Goal: Task Accomplishment & Management: Manage account settings

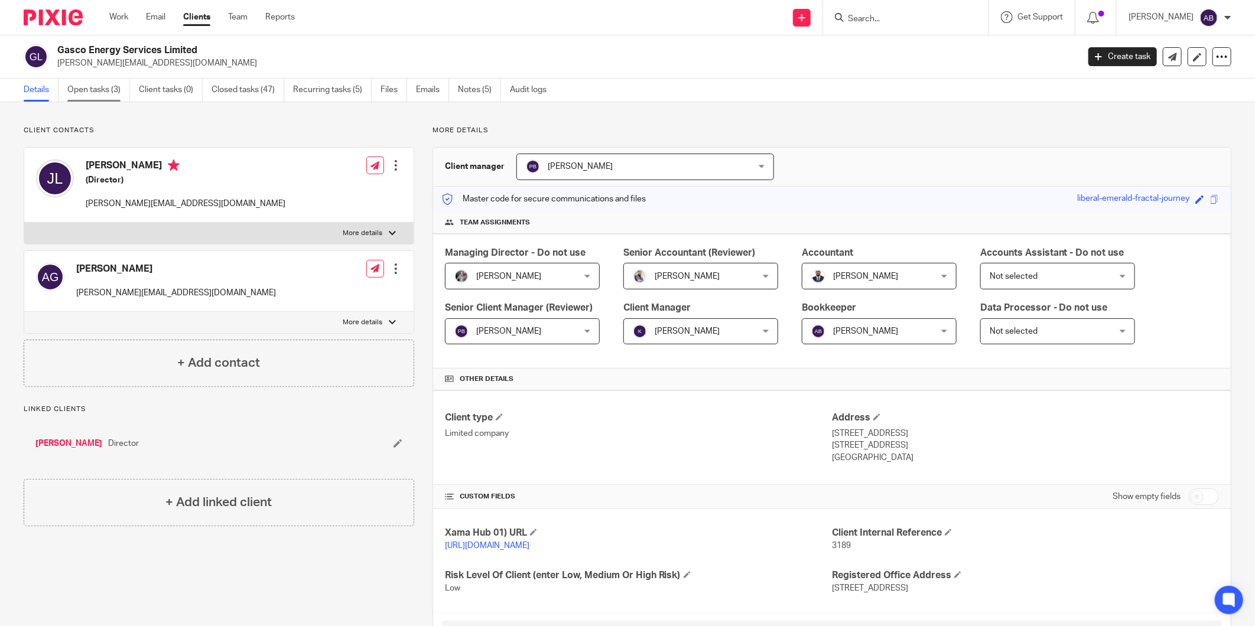
click at [114, 99] on link "Open tasks (3)" at bounding box center [98, 90] width 63 height 23
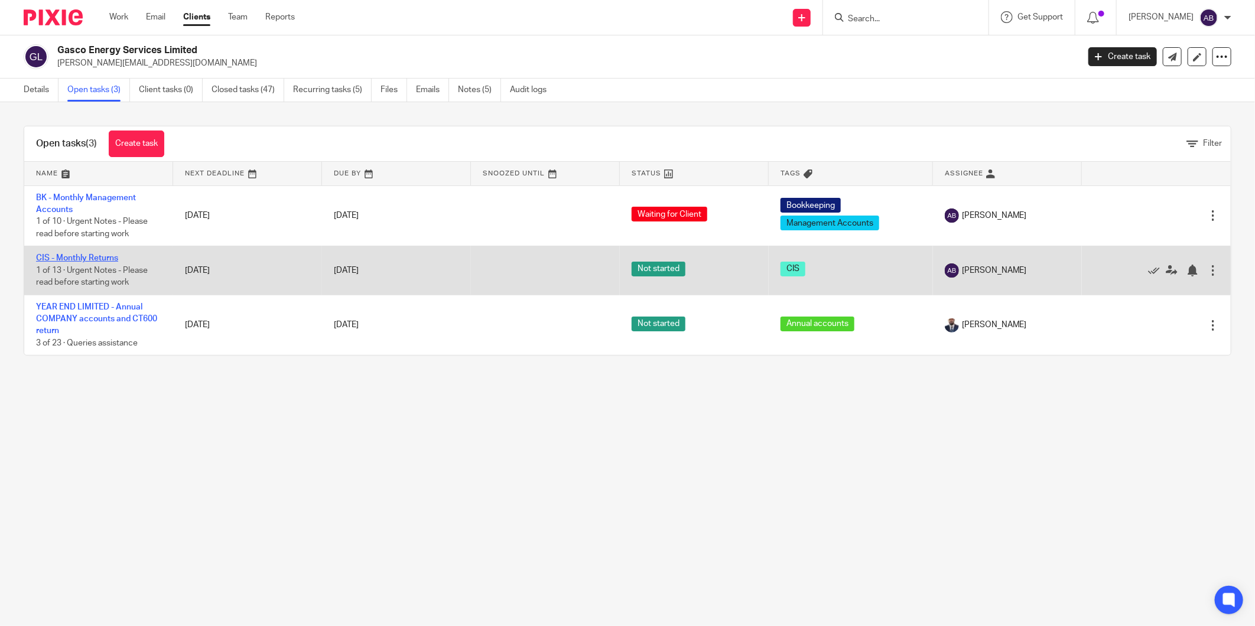
click at [110, 258] on link "CIS - Monthly Returns" at bounding box center [77, 258] width 82 height 8
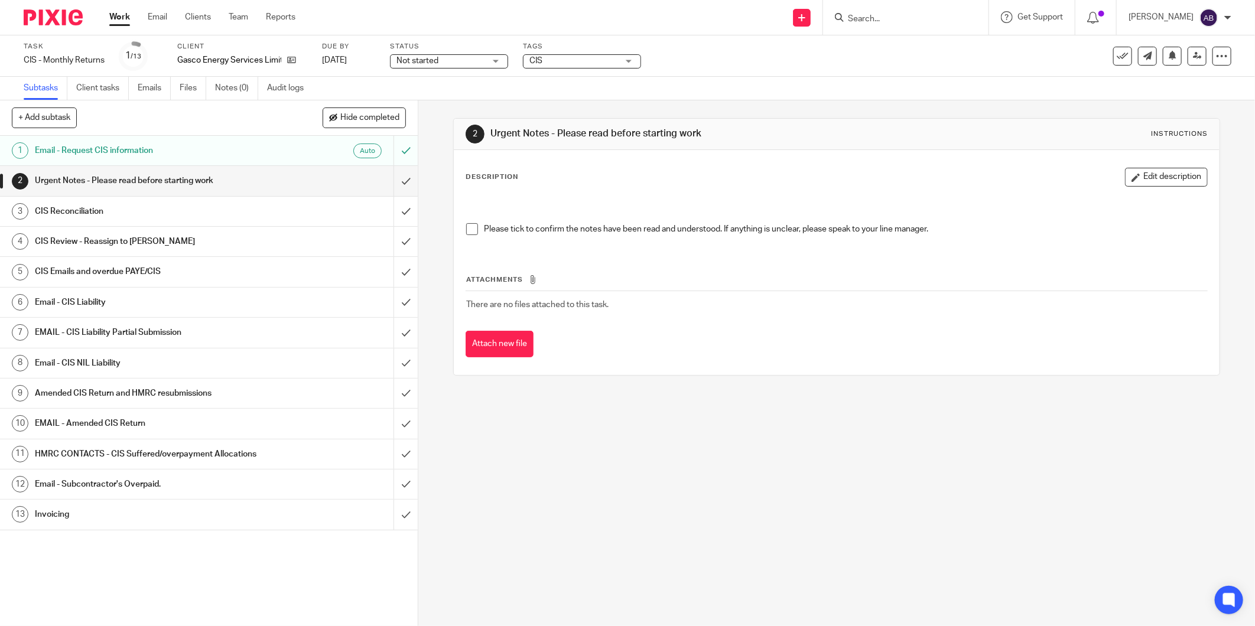
click at [468, 231] on span at bounding box center [472, 229] width 12 height 12
click at [392, 182] on input "submit" at bounding box center [209, 181] width 418 height 30
click at [234, 214] on h1 "CIS Reconciliation" at bounding box center [151, 212] width 232 height 18
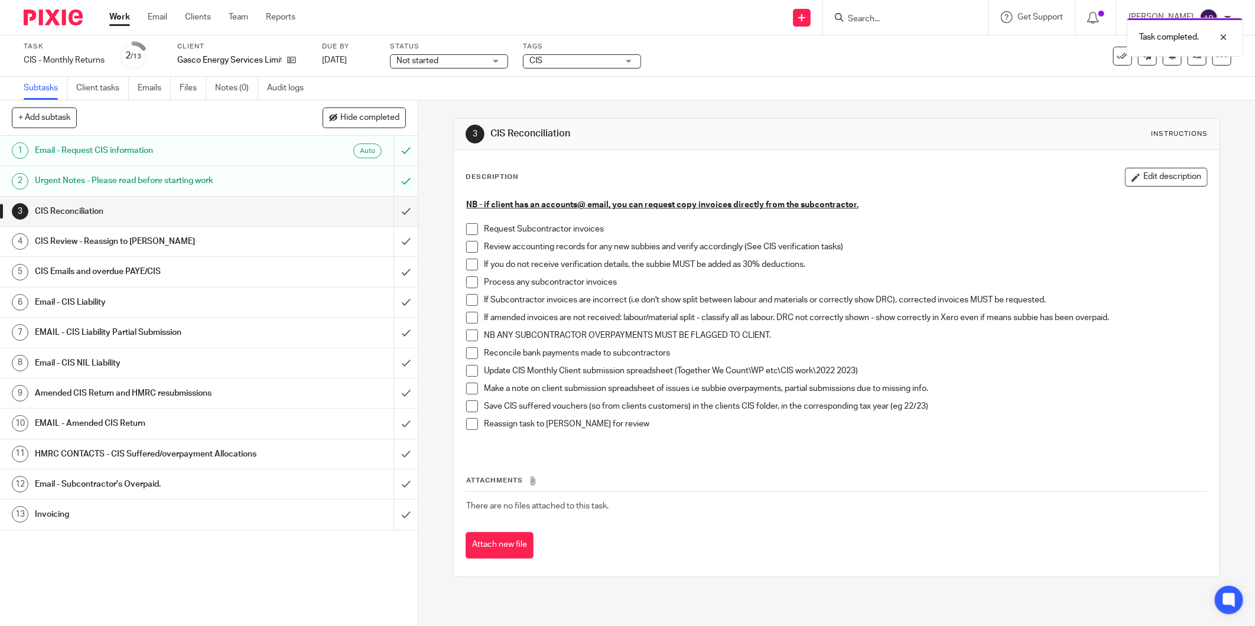
click at [467, 230] on span at bounding box center [472, 229] width 12 height 12
click at [466, 249] on span at bounding box center [472, 247] width 12 height 12
click at [468, 262] on span at bounding box center [472, 265] width 12 height 12
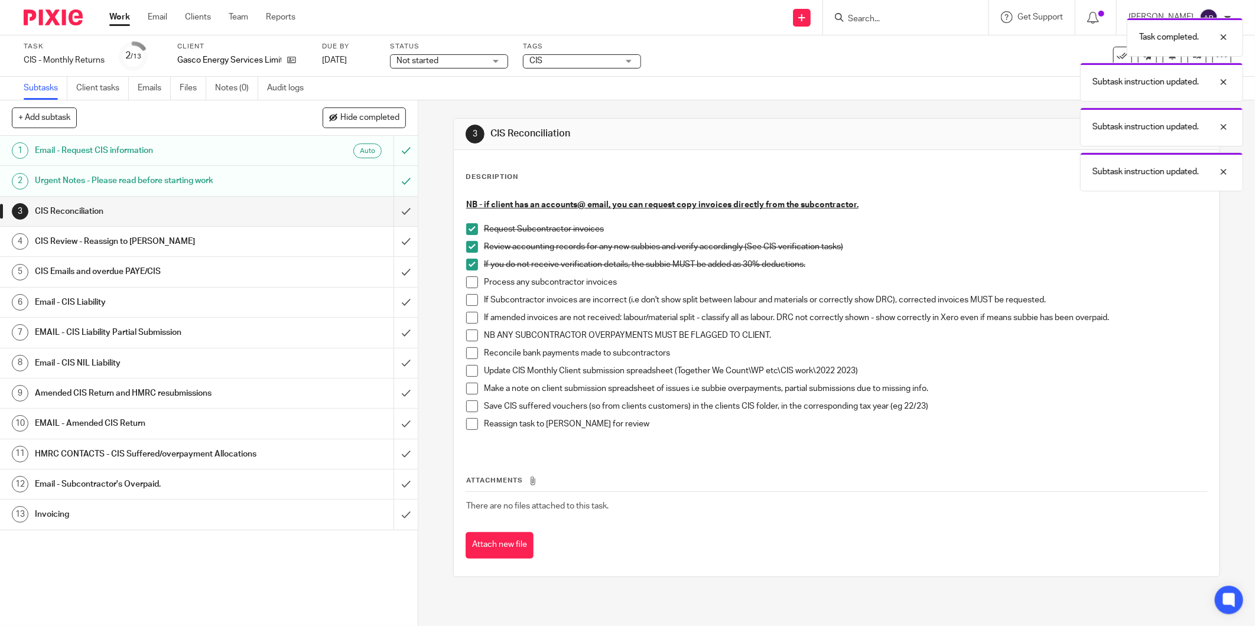
click at [468, 278] on span at bounding box center [472, 282] width 12 height 12
click at [467, 296] on span at bounding box center [472, 300] width 12 height 12
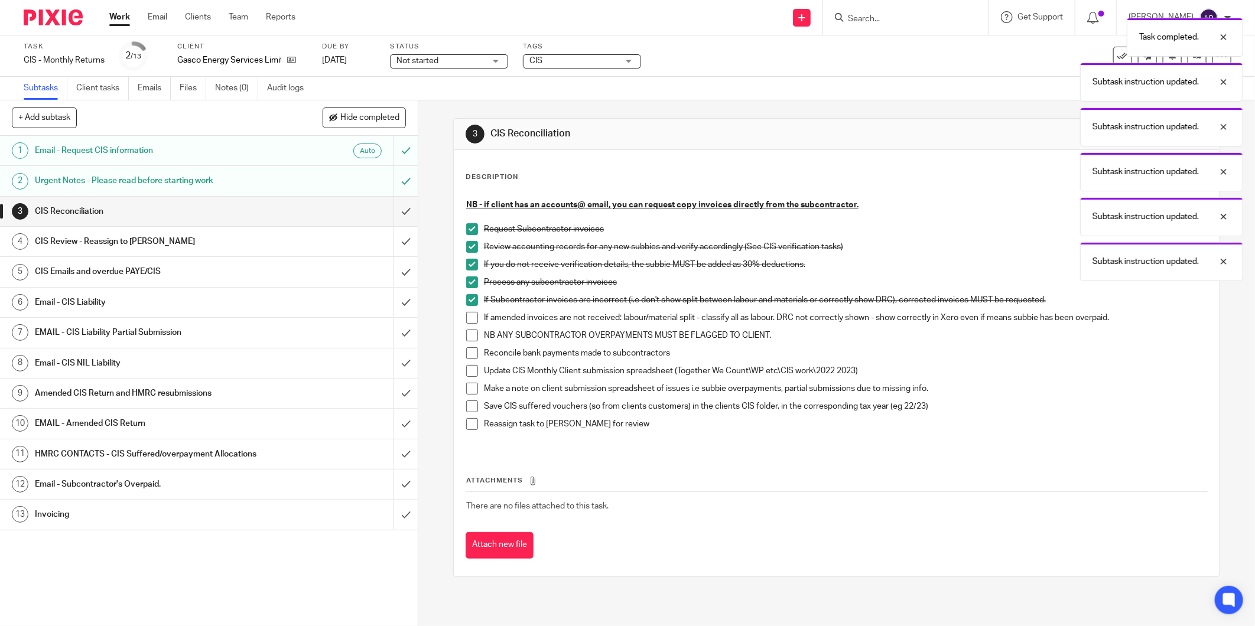
click at [466, 317] on span at bounding box center [472, 318] width 12 height 12
click at [466, 335] on span at bounding box center [472, 336] width 12 height 12
click at [468, 353] on span at bounding box center [472, 353] width 12 height 12
click at [466, 370] on span at bounding box center [472, 371] width 12 height 12
click at [466, 387] on span at bounding box center [472, 389] width 12 height 12
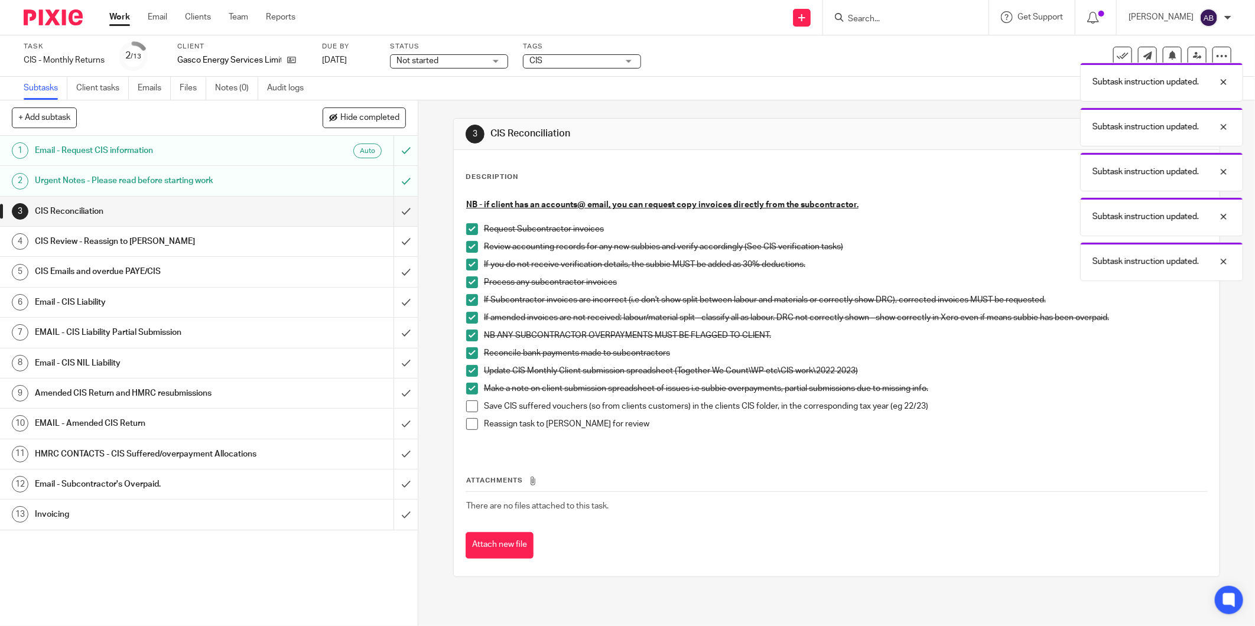
click at [467, 405] on span at bounding box center [472, 406] width 12 height 12
click at [467, 421] on span at bounding box center [472, 424] width 12 height 12
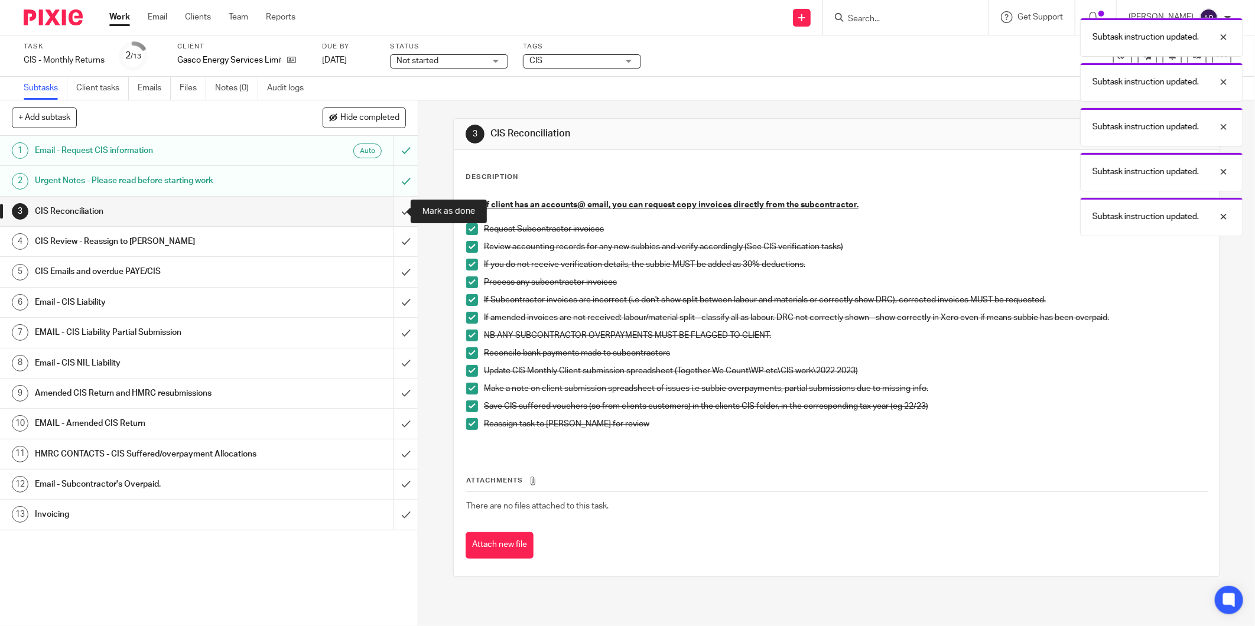
click at [393, 213] on input "submit" at bounding box center [209, 212] width 418 height 30
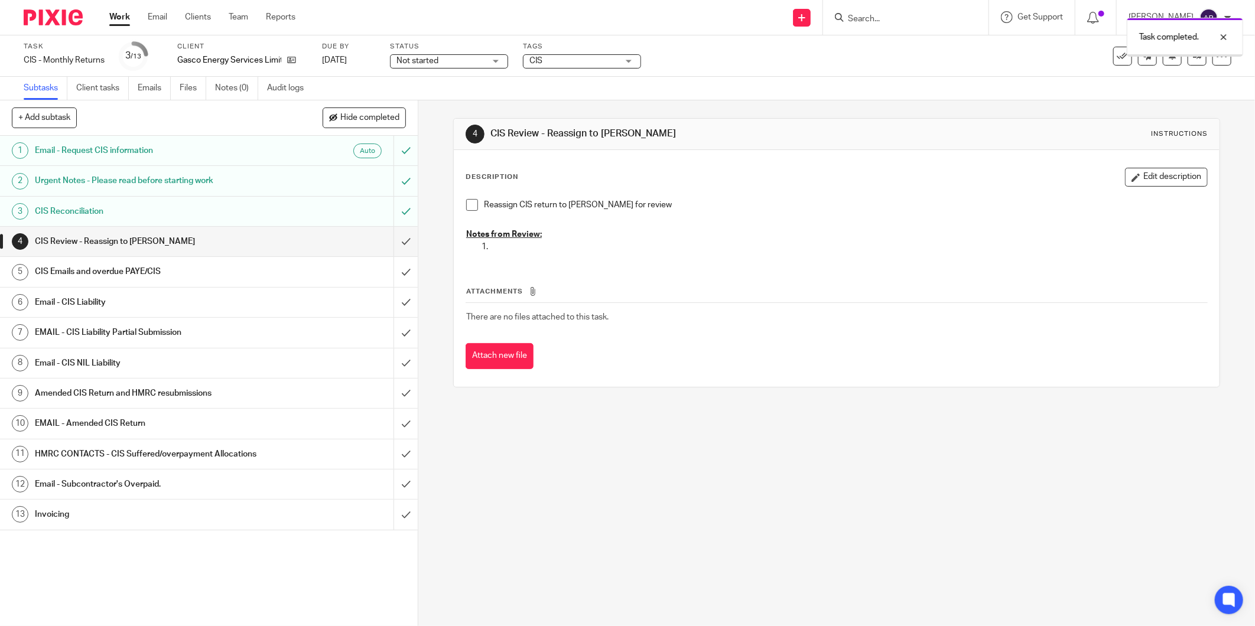
click at [422, 63] on span "Not started" at bounding box center [417, 61] width 42 height 8
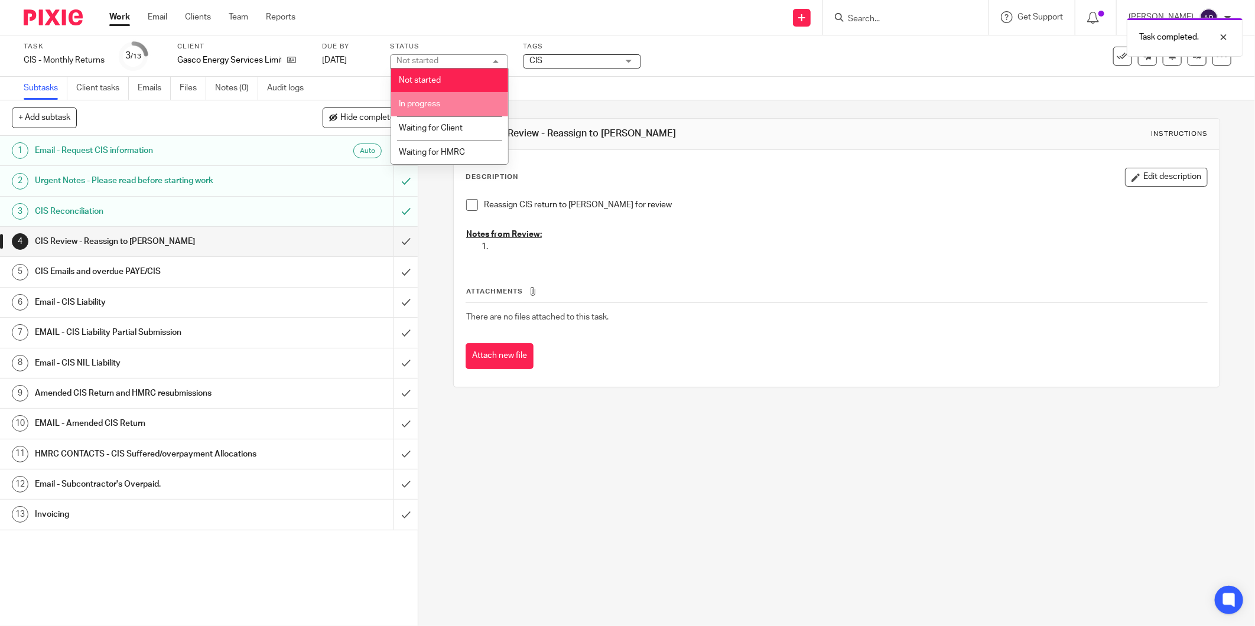
click at [434, 106] on span "In progress" at bounding box center [419, 104] width 41 height 8
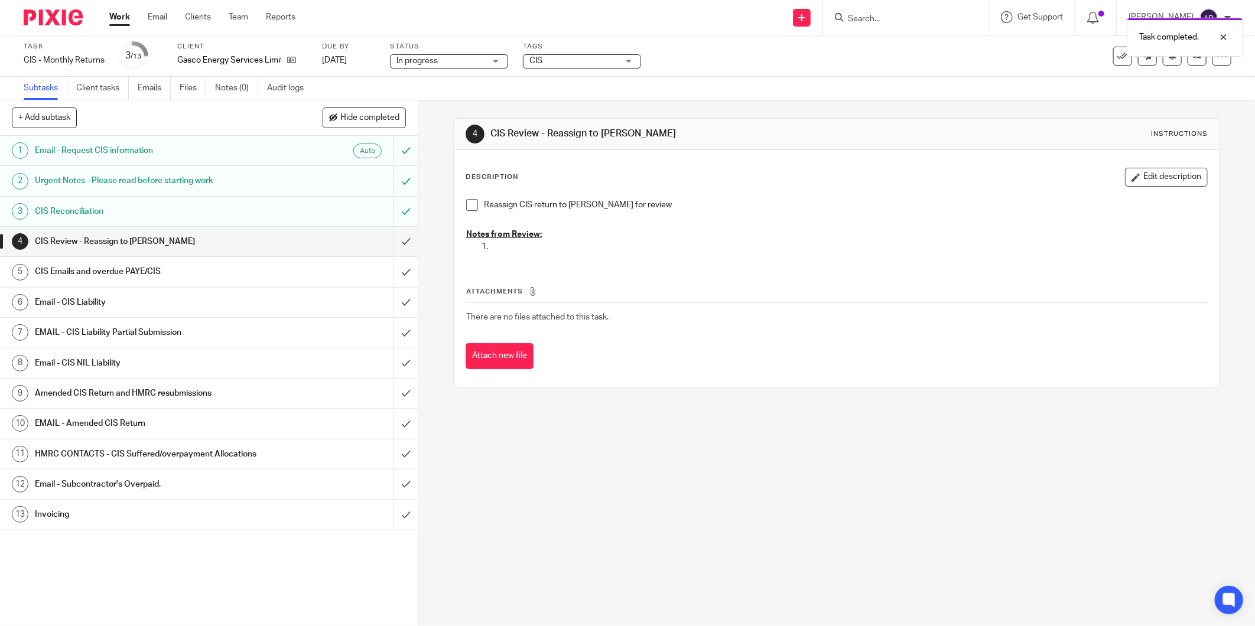
click at [248, 238] on h1 "CIS Review - Reassign to [PERSON_NAME]" at bounding box center [151, 242] width 232 height 18
click at [466, 201] on span at bounding box center [472, 205] width 12 height 12
click at [394, 239] on input "submit" at bounding box center [209, 242] width 418 height 30
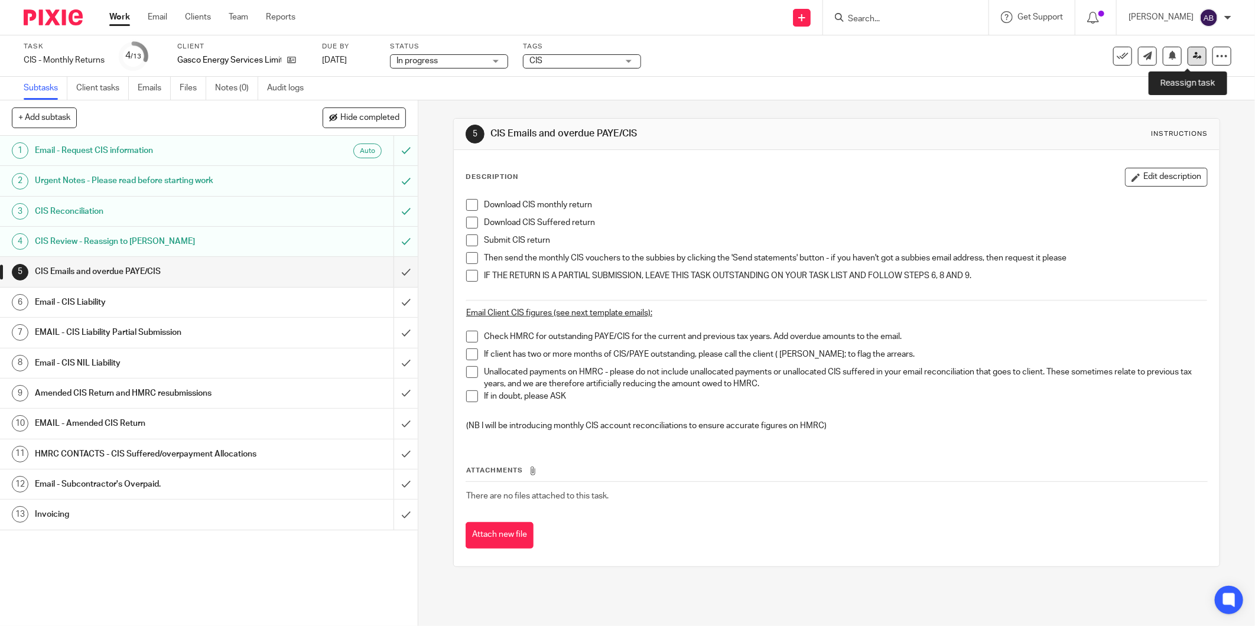
click at [1192, 57] on icon at bounding box center [1196, 55] width 9 height 9
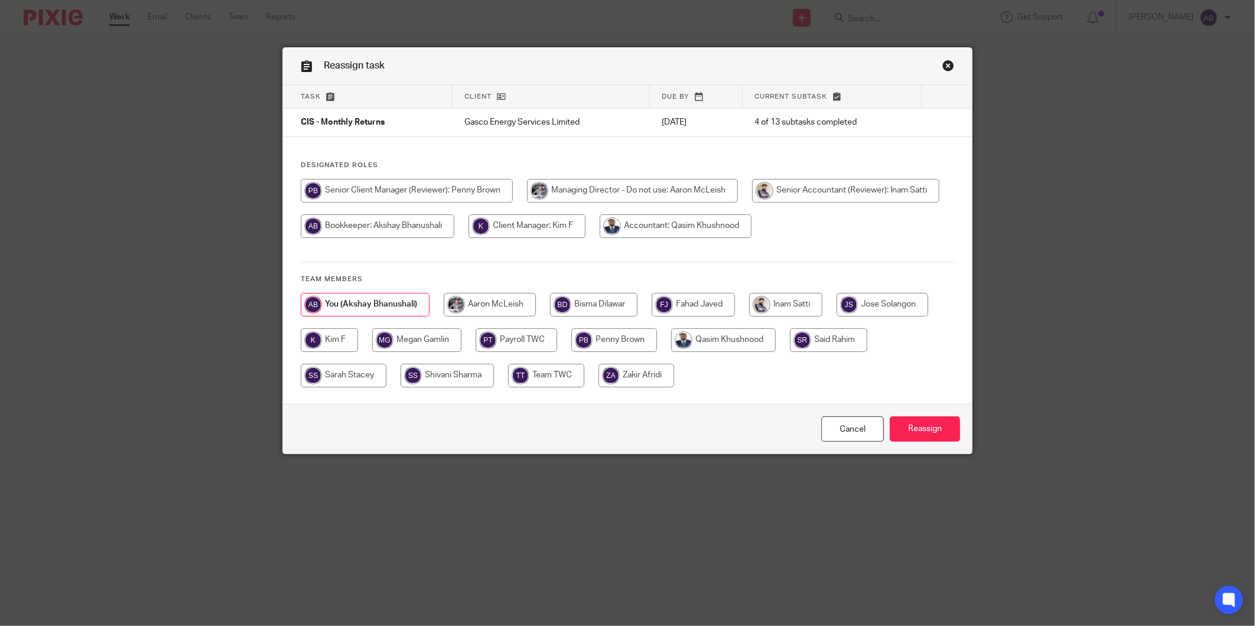
click at [630, 346] on input "radio" at bounding box center [614, 340] width 86 height 24
radio input "true"
click at [917, 429] on input "Reassign" at bounding box center [924, 428] width 70 height 25
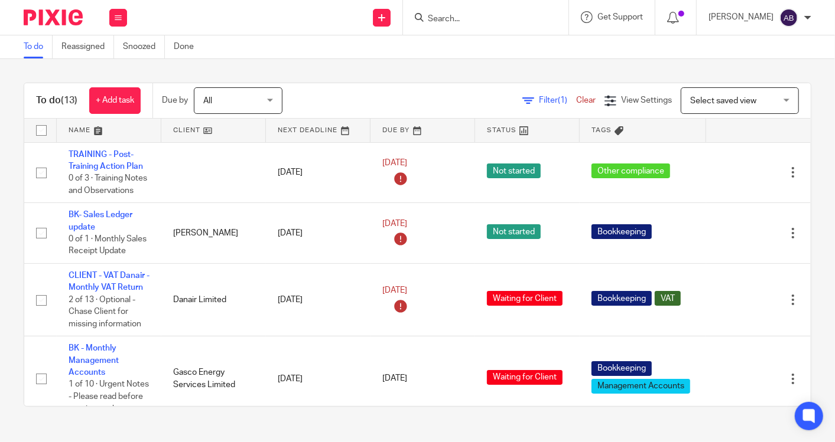
click at [469, 22] on input "Search" at bounding box center [479, 19] width 106 height 11
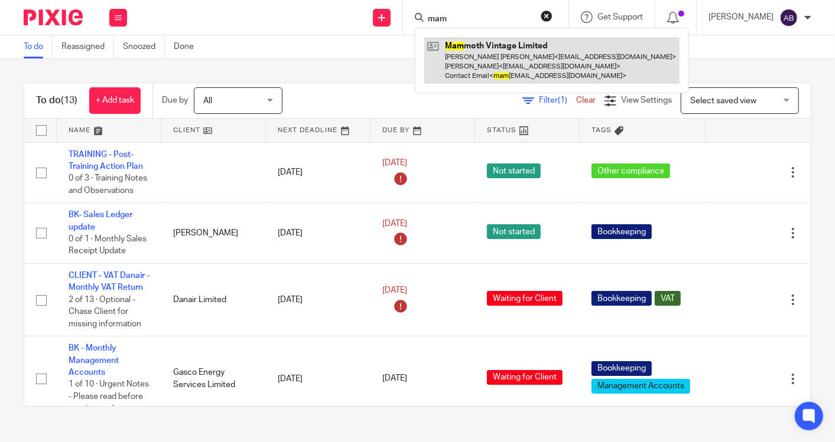
type input "mam"
click at [484, 53] on link at bounding box center [551, 60] width 255 height 47
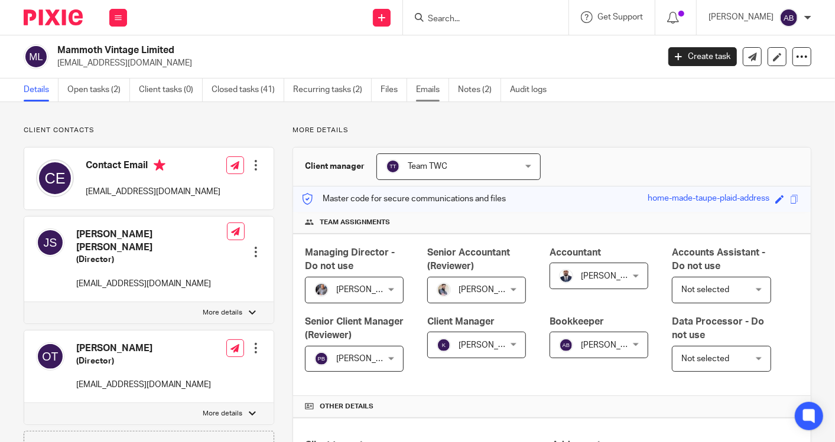
click at [421, 90] on link "Emails" at bounding box center [432, 90] width 33 height 23
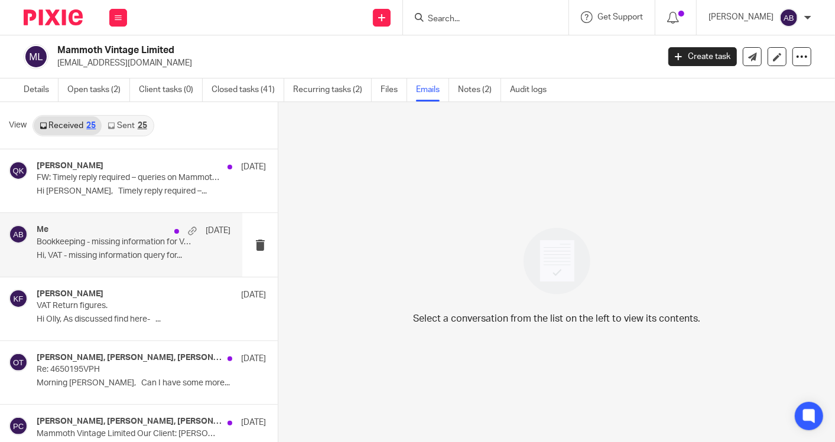
click at [105, 246] on p "Bookkeeping - missing information for VAT Q.E April & July-25" at bounding box center [114, 242] width 155 height 10
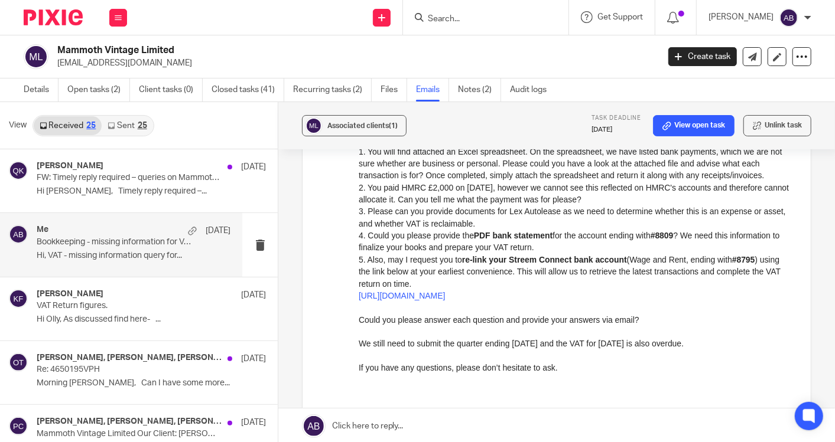
scroll to position [328, 0]
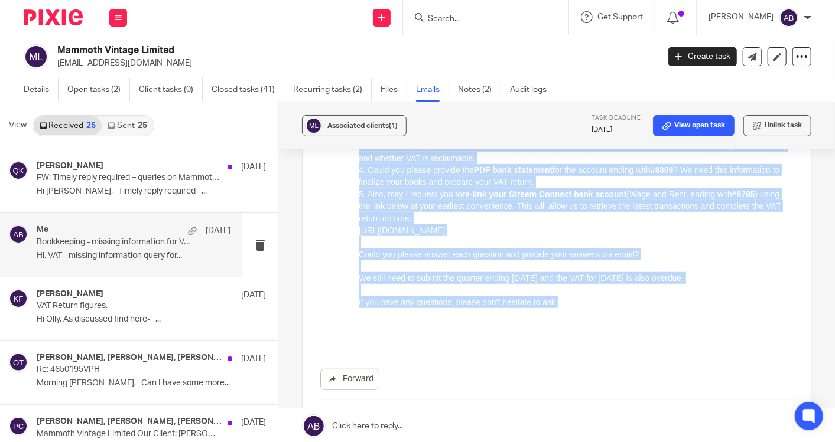
drag, startPoint x: 560, startPoint y: 327, endPoint x: 366, endPoint y: 125, distance: 280.3
click at [366, 125] on div "Hi, VAT - missing information query for Mammoth Vintage Limited URGENT ATTENTIO…" at bounding box center [575, 140] width 434 height 361
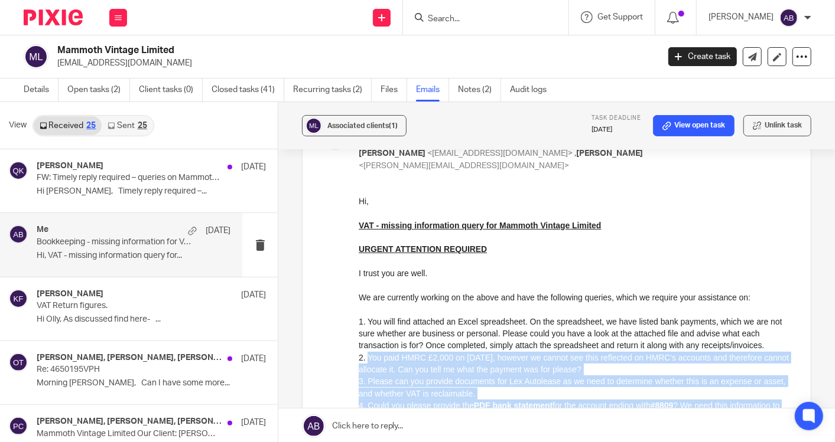
scroll to position [66, 0]
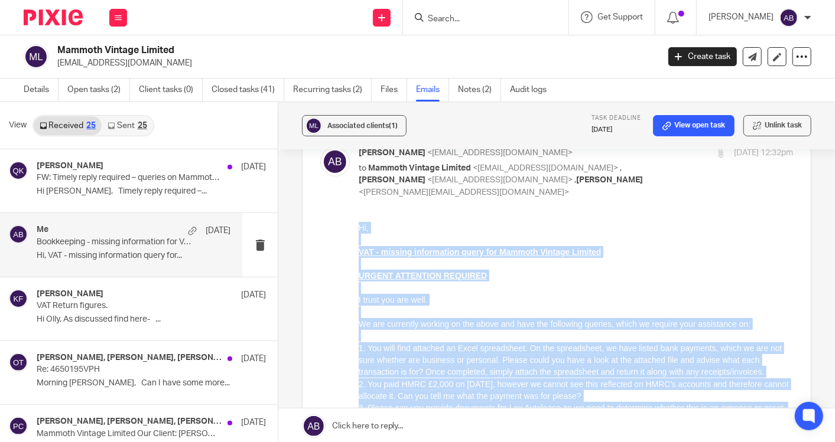
drag, startPoint x: 359, startPoint y: 227, endPoint x: 517, endPoint y: 425, distance: 253.4
click at [517, 425] on div "Hi, VAT - missing information query for Mammoth Vintage Limited URGENT ATTENTIO…" at bounding box center [575, 402] width 434 height 361
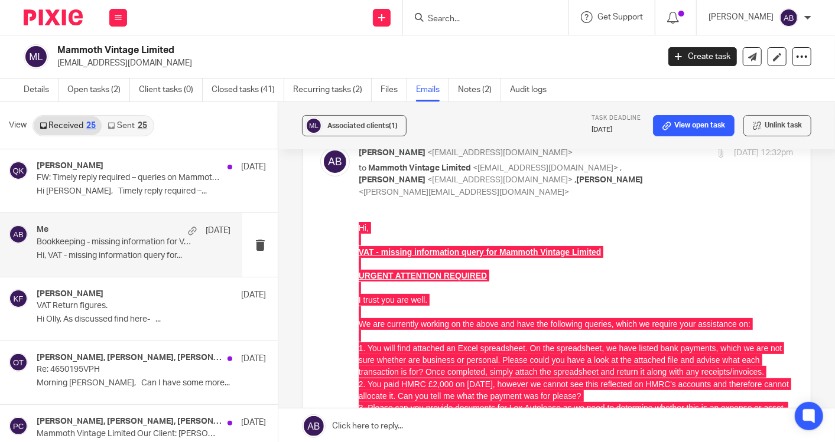
scroll to position [0, 0]
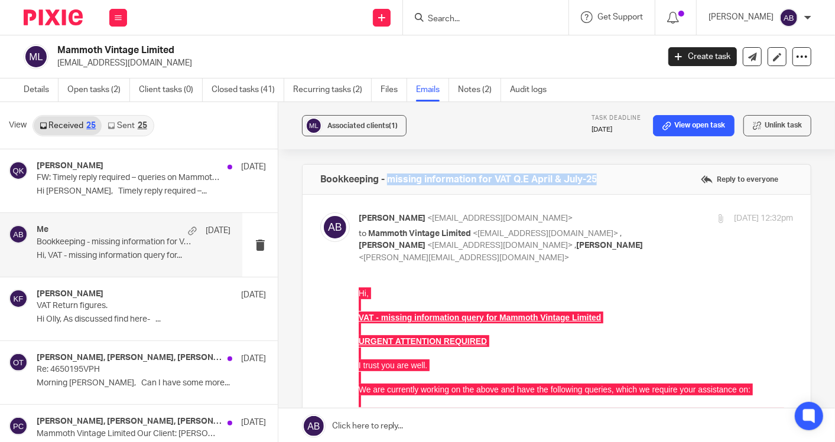
drag, startPoint x: 385, startPoint y: 179, endPoint x: 602, endPoint y: 178, distance: 217.9
click at [602, 178] on div "Bookkeeping - missing information for VAT Q.E April & July-25 Reply to everyone" at bounding box center [556, 180] width 508 height 30
copy h4 "missing information for VAT Q.E April & July-25"
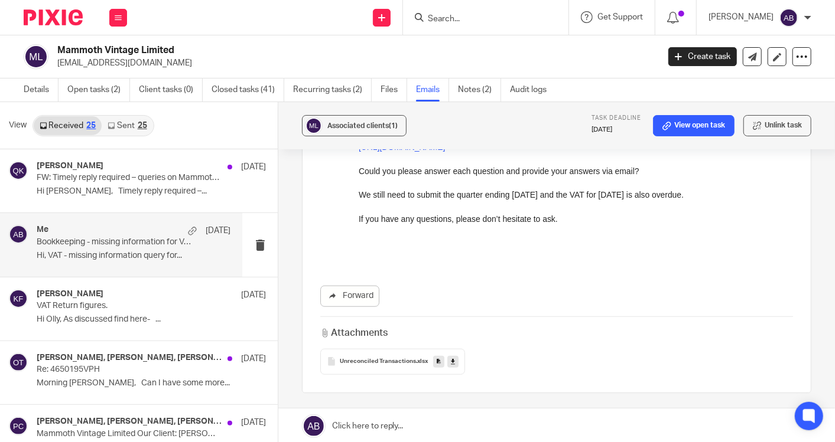
scroll to position [459, 0]
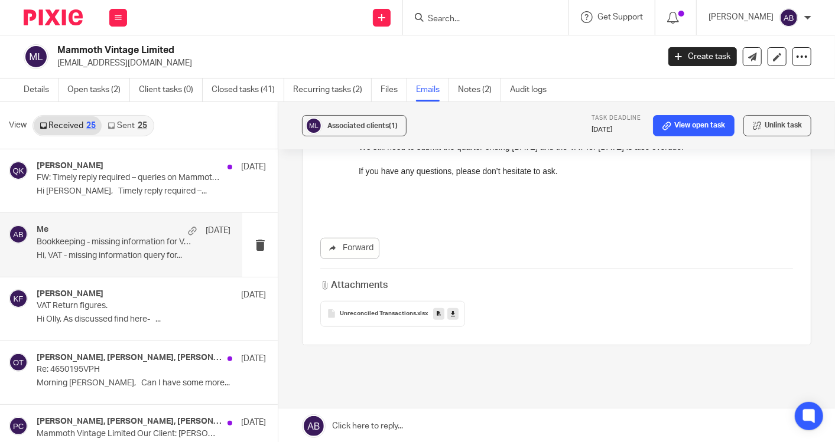
click at [451, 314] on icon at bounding box center [453, 313] width 4 height 9
click at [465, 16] on input "Search" at bounding box center [479, 19] width 106 height 11
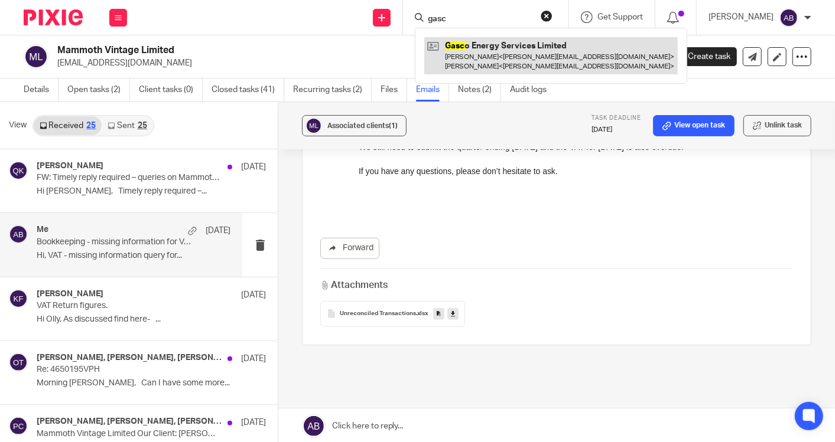
type input "gasc"
click at [491, 45] on link at bounding box center [550, 55] width 253 height 37
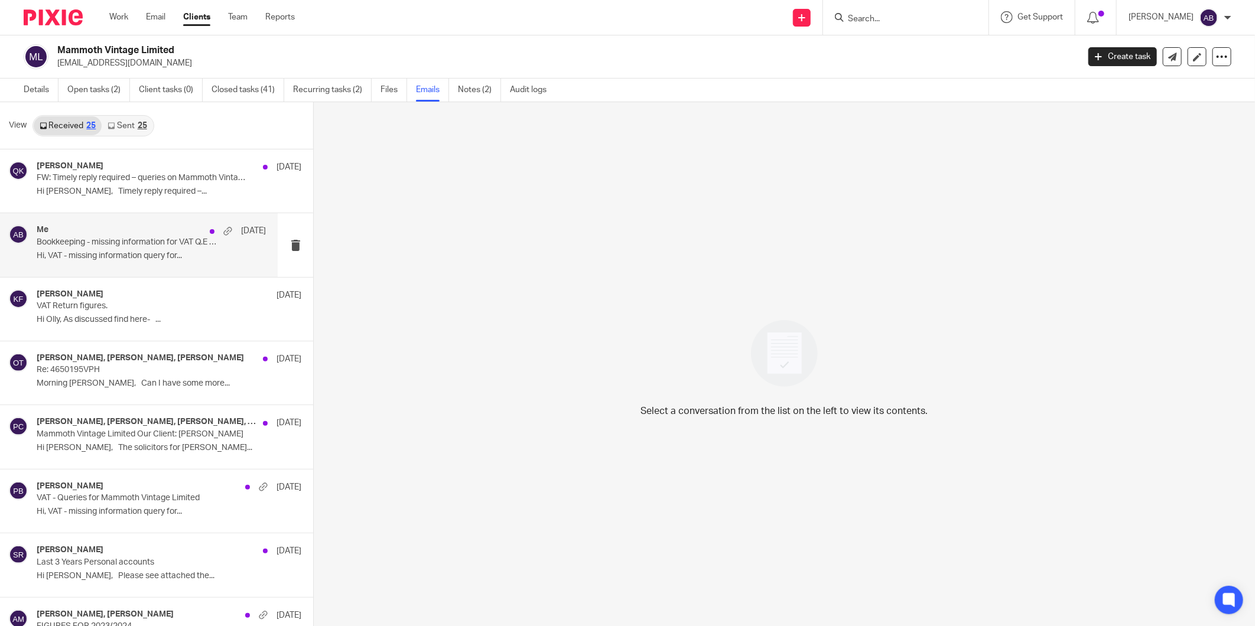
click at [110, 202] on p "Hi, VAT - missing information query for..." at bounding box center [151, 256] width 229 height 10
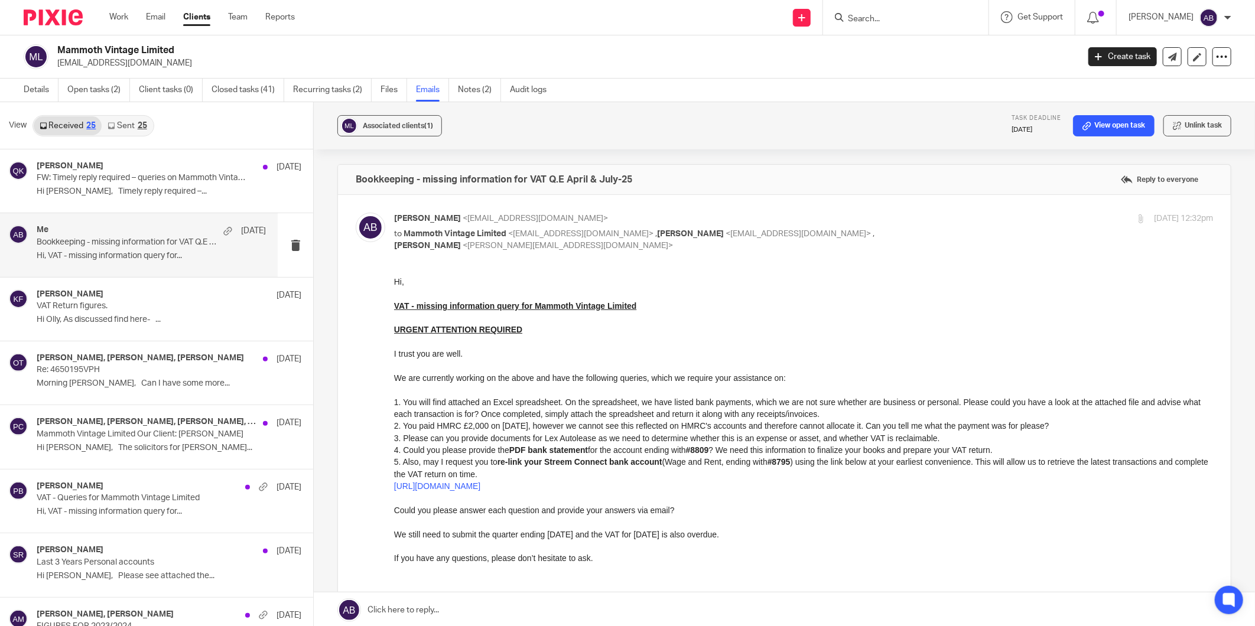
scroll to position [66, 0]
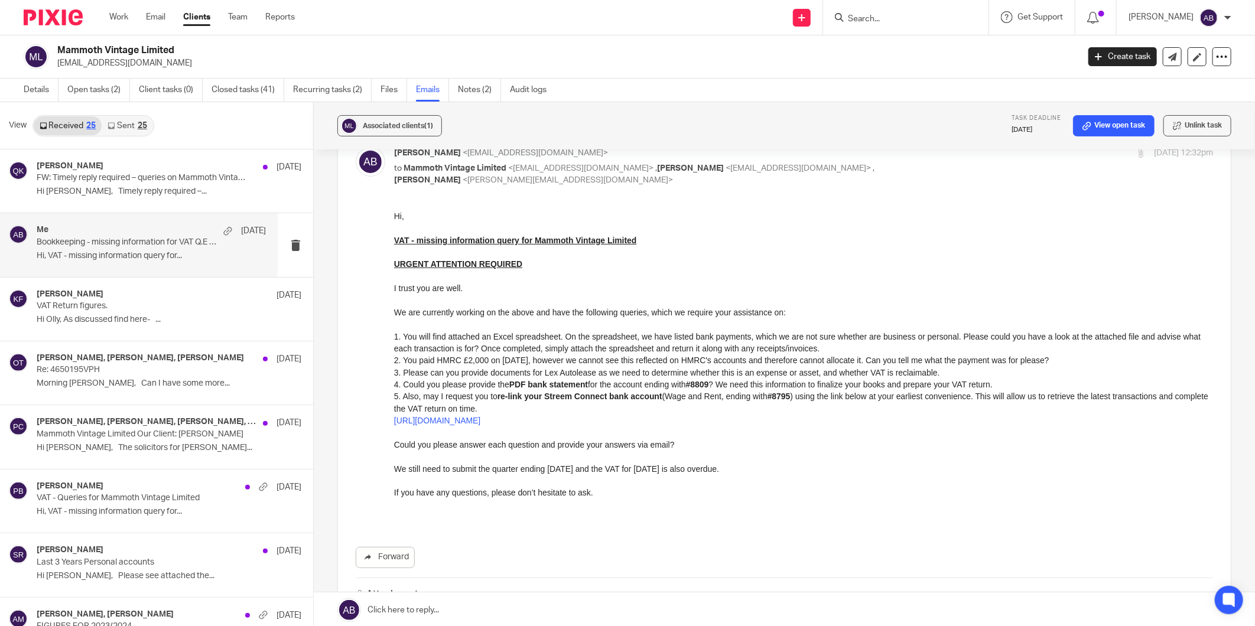
drag, startPoint x: 783, startPoint y: 423, endPoint x: 577, endPoint y: 478, distance: 213.5
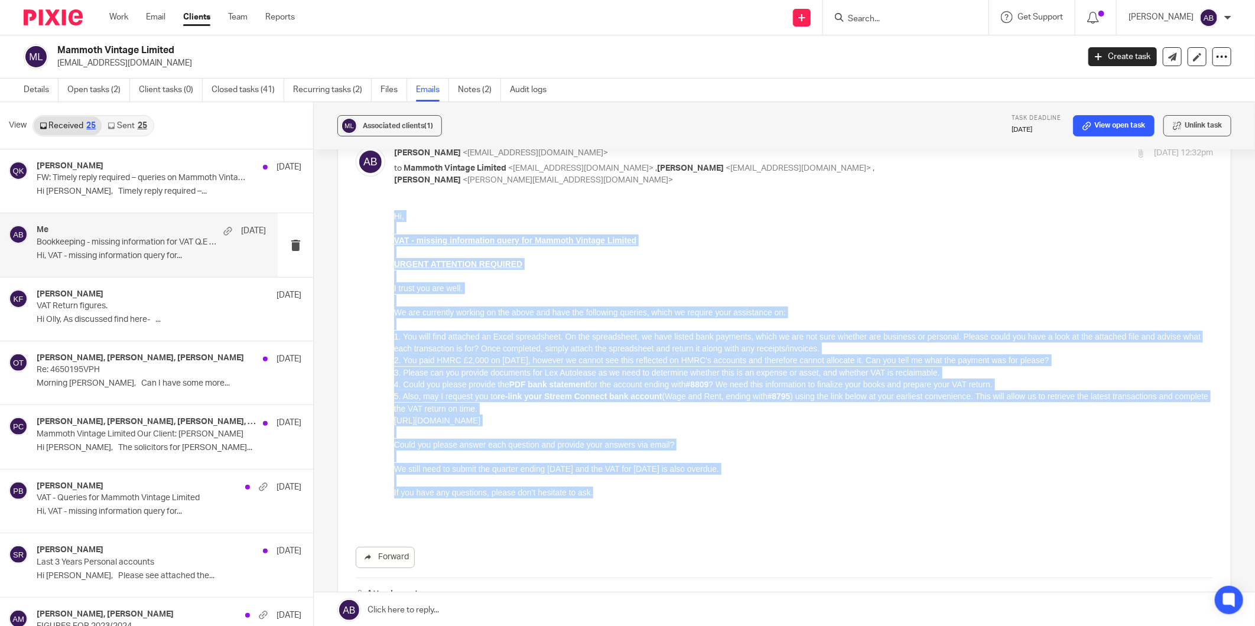
drag, startPoint x: 588, startPoint y: 508, endPoint x: 385, endPoint y: 215, distance: 356.5
click at [393, 202] on html "Hi, VAT - missing information query for Mammoth Vintage Limited URGENT ATTENTIO…" at bounding box center [802, 366] width 819 height 313
copy div "Hi, VAT - missing information query for Mammoth Vintage Limited URGENT ATTENTIO…"
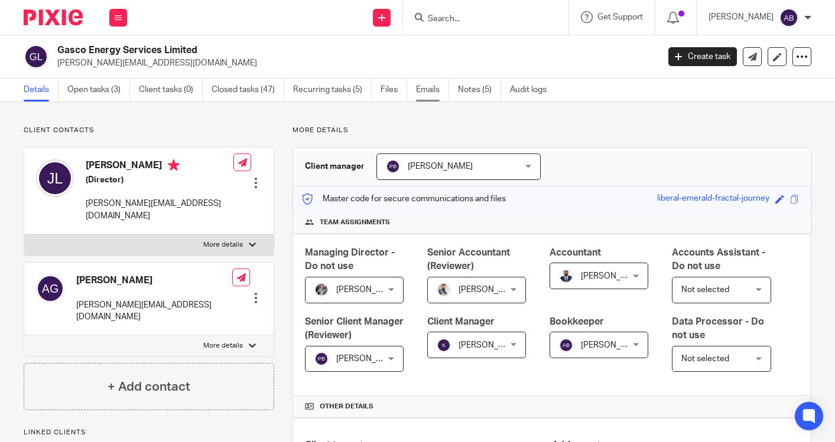
drag, startPoint x: 0, startPoint y: 0, endPoint x: 431, endPoint y: 95, distance: 441.4
click at [431, 95] on link "Emails" at bounding box center [432, 90] width 33 height 23
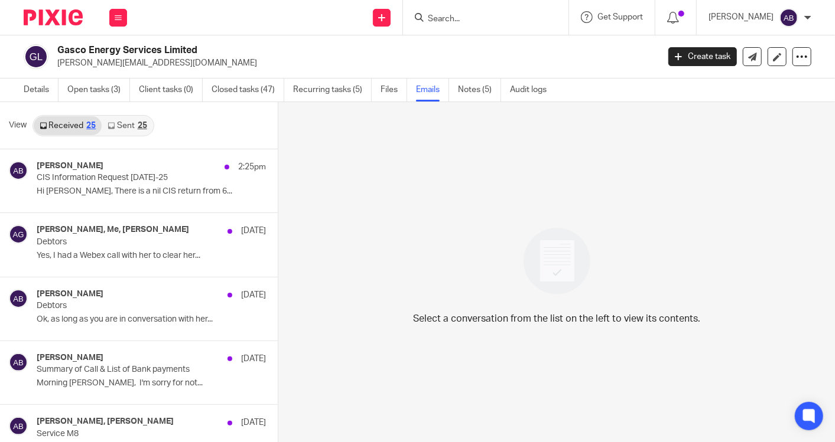
click at [119, 119] on link "Sent 25" at bounding box center [127, 125] width 51 height 19
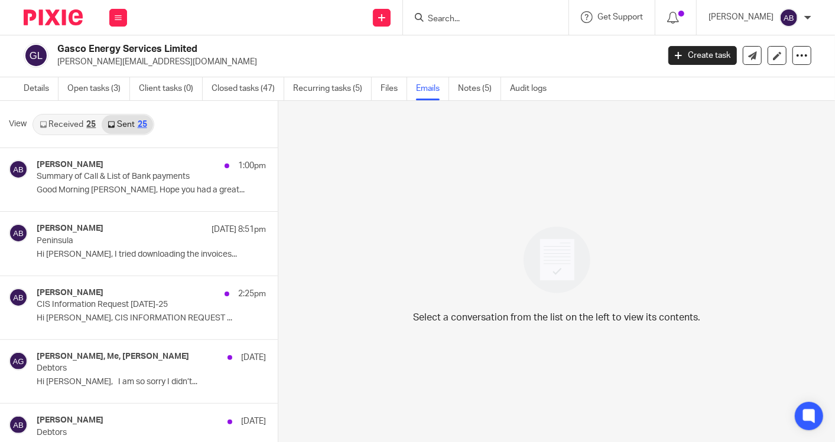
click at [57, 122] on link "Received 25" at bounding box center [68, 124] width 68 height 19
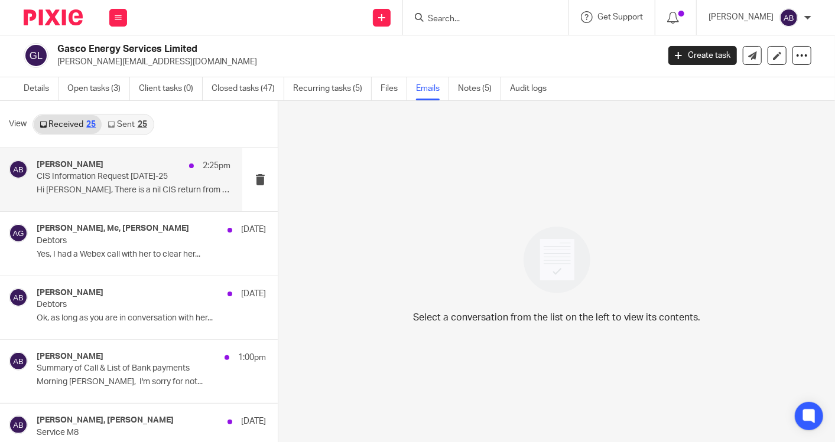
click at [139, 187] on p "Hi [PERSON_NAME], There is a nil CIS return from 6..." at bounding box center [134, 190] width 194 height 10
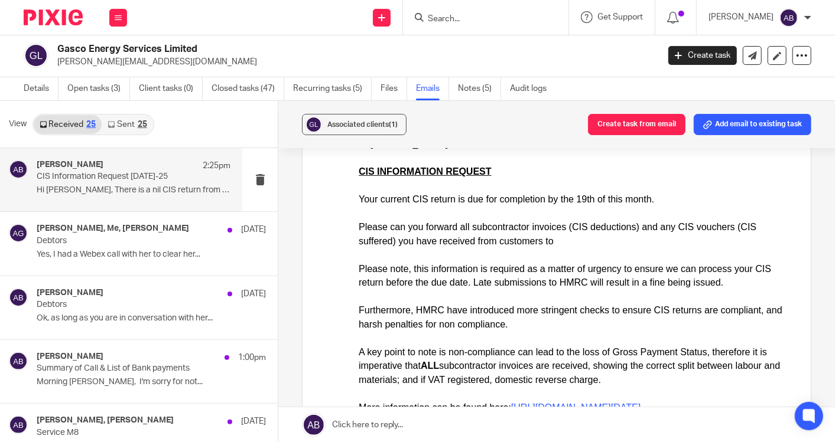
scroll to position [0, 0]
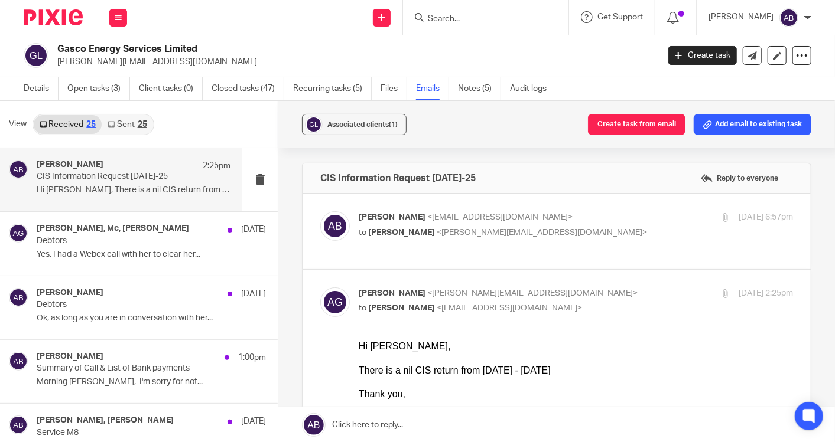
click at [123, 128] on link "Sent 25" at bounding box center [127, 124] width 51 height 19
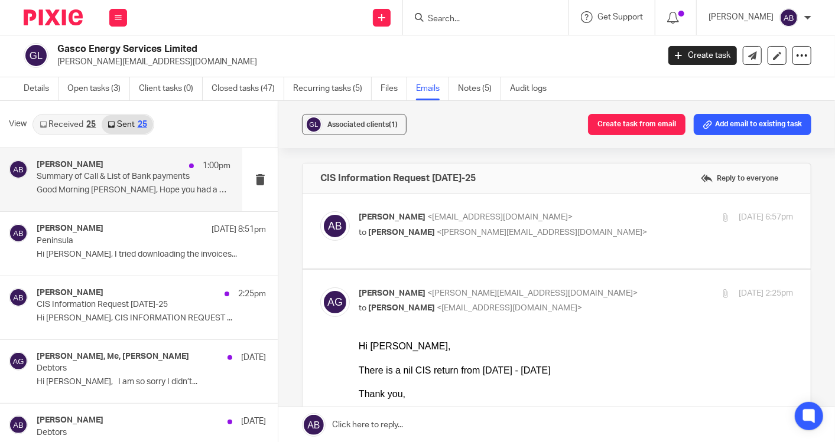
click at [133, 194] on p "Good Morning [PERSON_NAME], Hope you had a great..." at bounding box center [134, 190] width 194 height 10
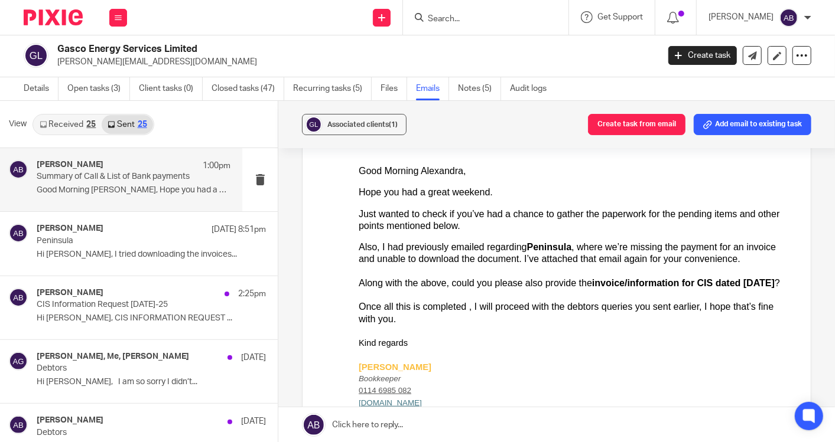
scroll to position [459, 0]
